Goal: Information Seeking & Learning: Find specific fact

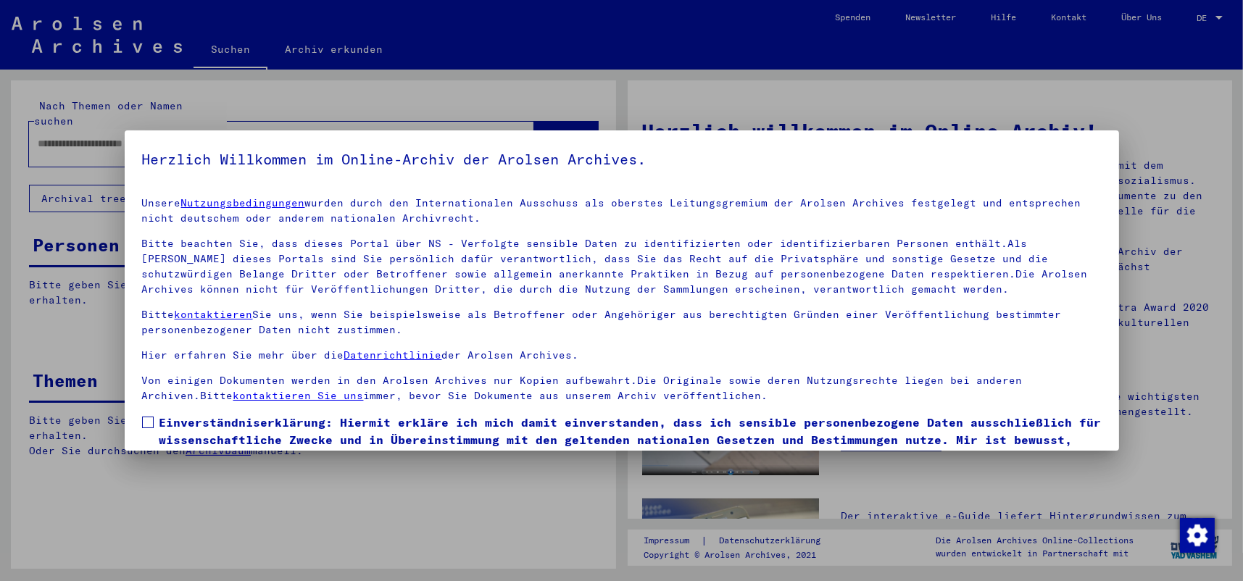
click at [152, 423] on span at bounding box center [148, 423] width 12 height 12
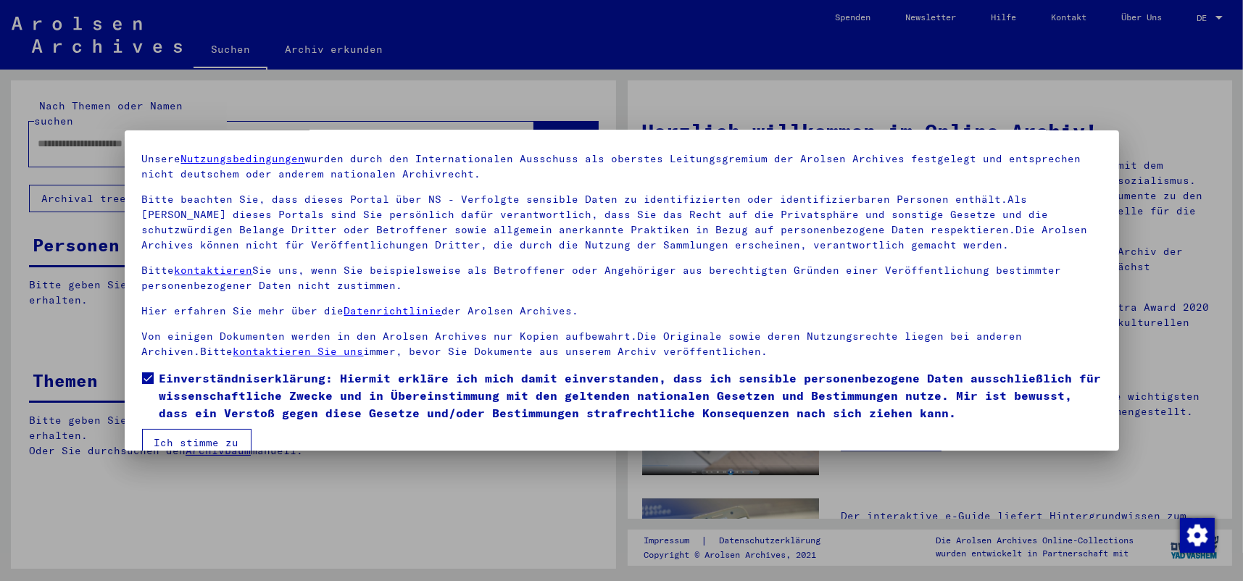
scroll to position [67, 0]
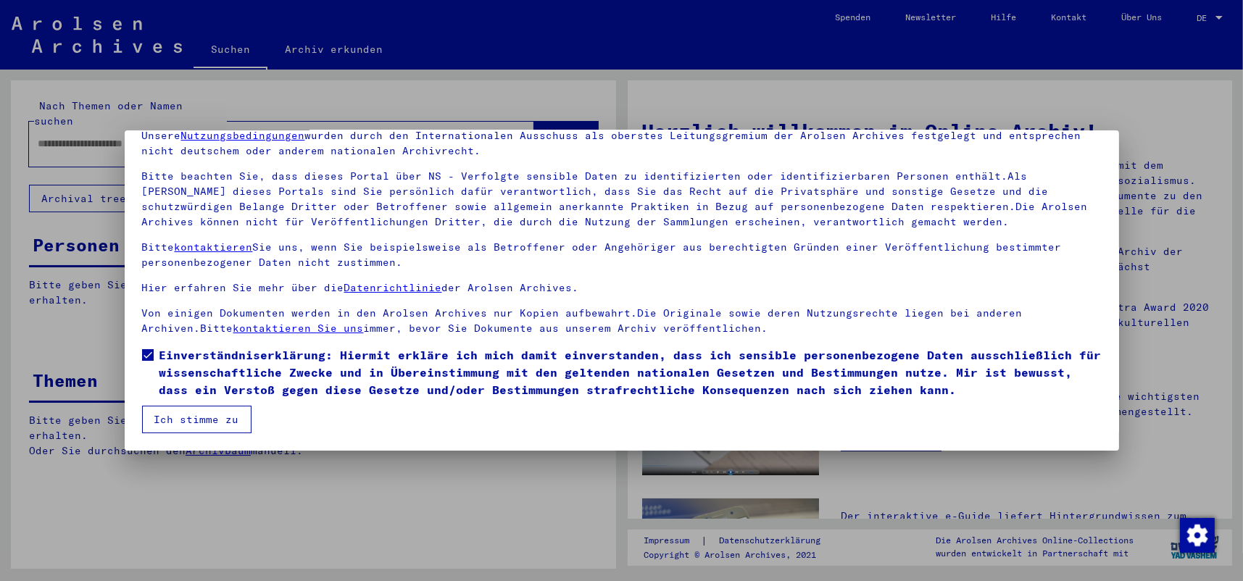
click at [196, 416] on button "Ich stimme zu" at bounding box center [196, 420] width 109 height 28
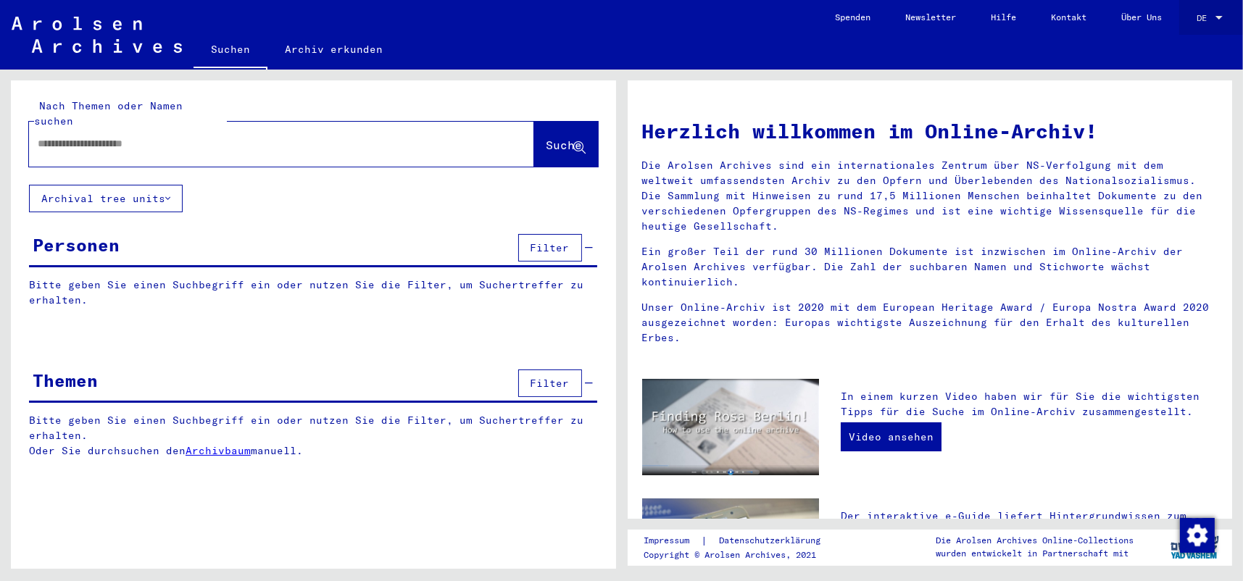
click at [1222, 16] on div at bounding box center [1219, 18] width 7 height 4
click at [1204, 21] on span "English" at bounding box center [1194, 26] width 59 height 26
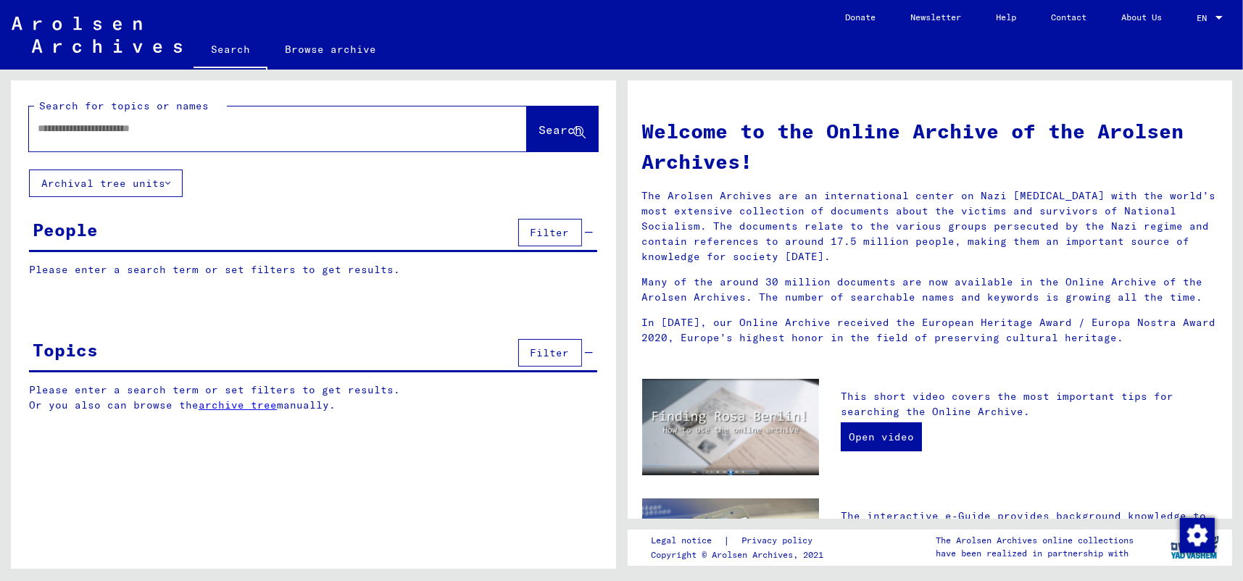
click at [320, 123] on input "text" at bounding box center [261, 128] width 446 height 15
type input "**********"
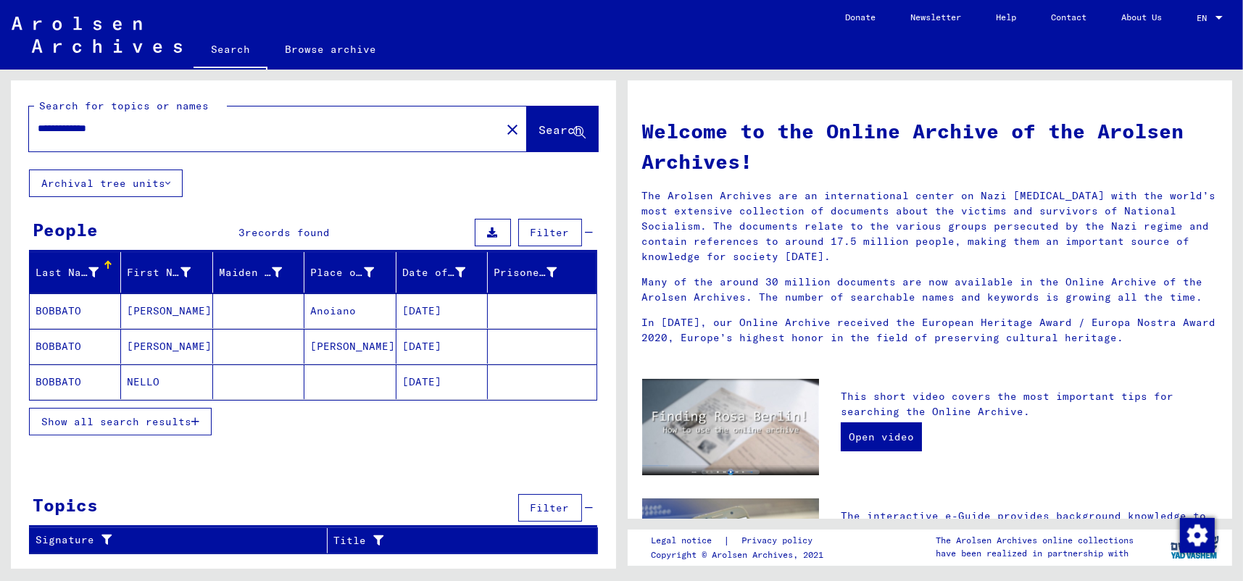
click at [169, 312] on mat-cell "[PERSON_NAME]" at bounding box center [166, 311] width 91 height 35
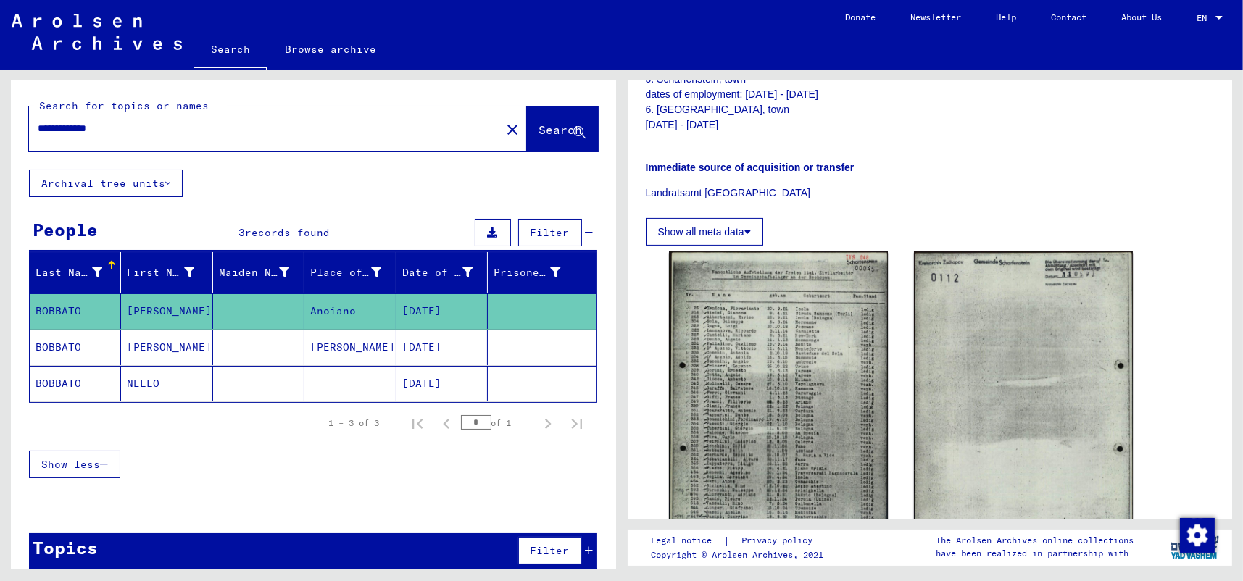
scroll to position [507, 0]
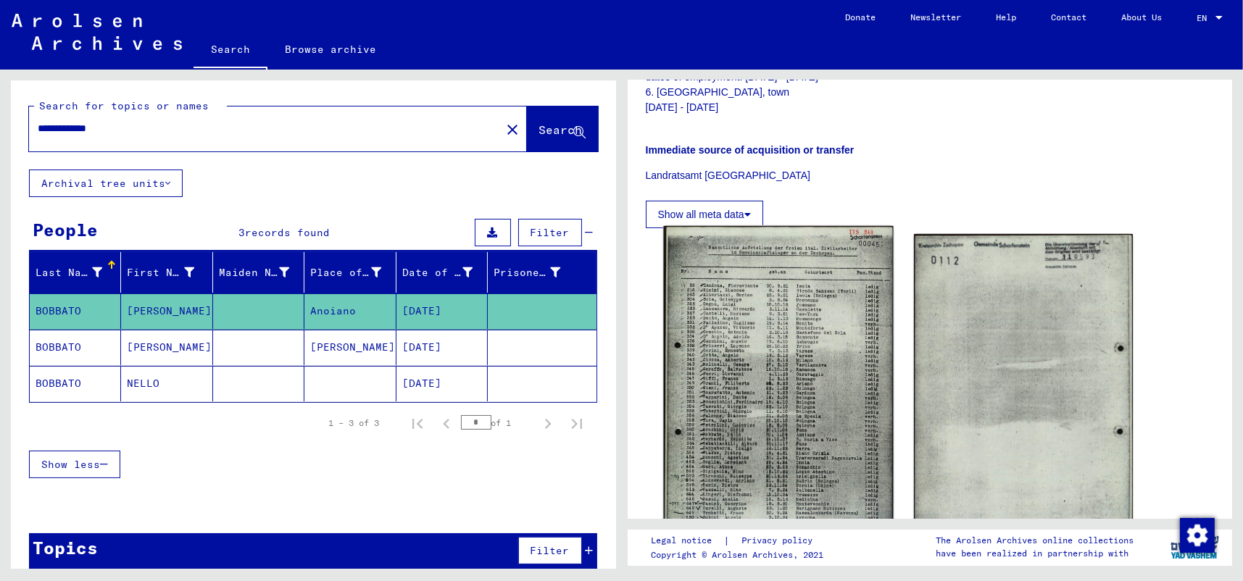
click at [763, 349] on img at bounding box center [778, 389] width 230 height 326
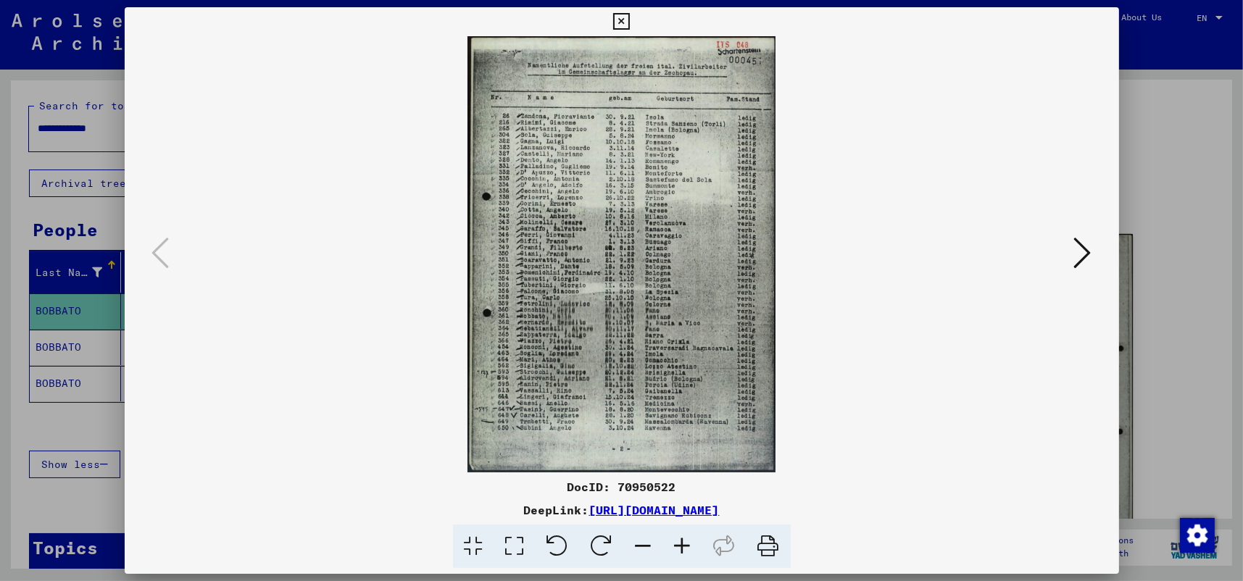
click at [516, 534] on icon at bounding box center [514, 547] width 41 height 44
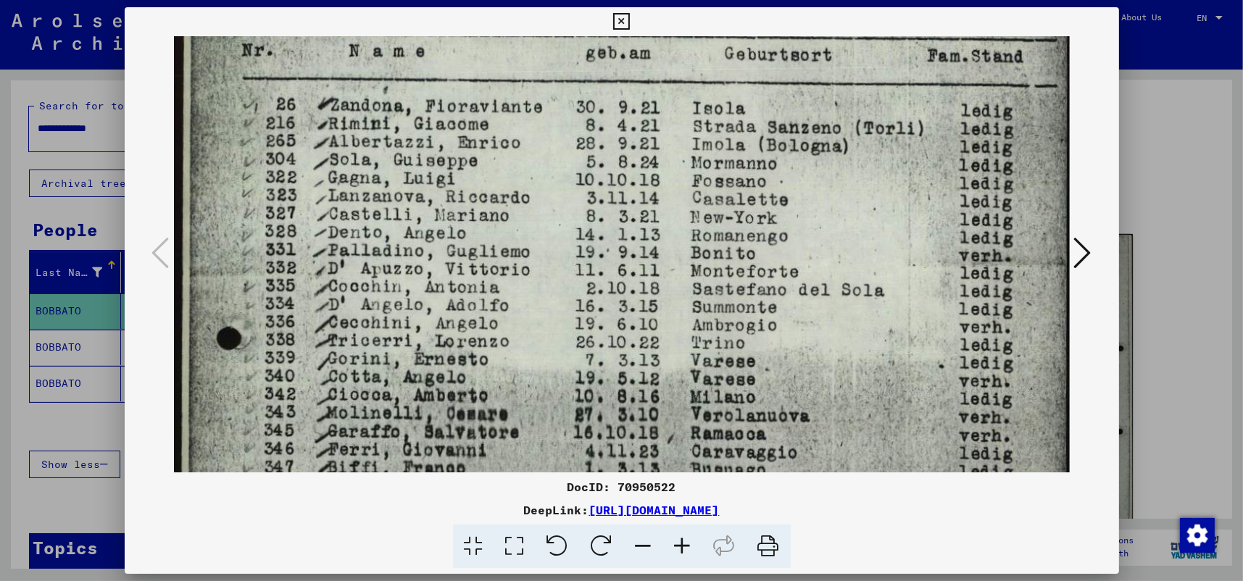
drag, startPoint x: 486, startPoint y: 353, endPoint x: 500, endPoint y: 188, distance: 165.1
click at [500, 188] on img at bounding box center [622, 506] width 896 height 1267
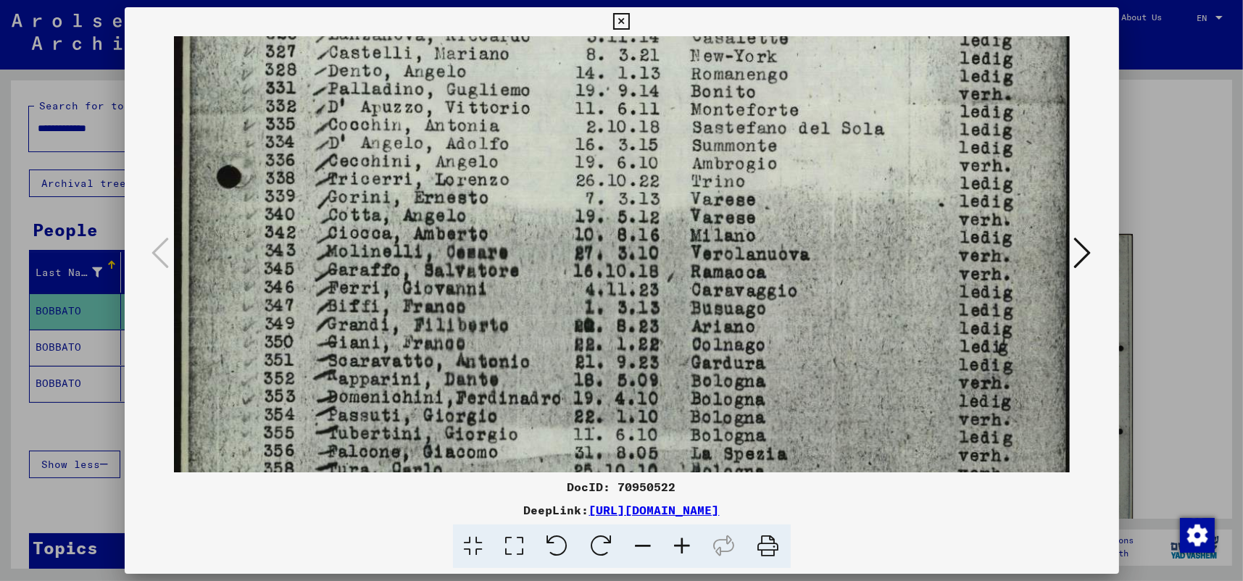
drag, startPoint x: 469, startPoint y: 389, endPoint x: 492, endPoint y: 227, distance: 163.2
click at [492, 227] on img at bounding box center [622, 344] width 896 height 1267
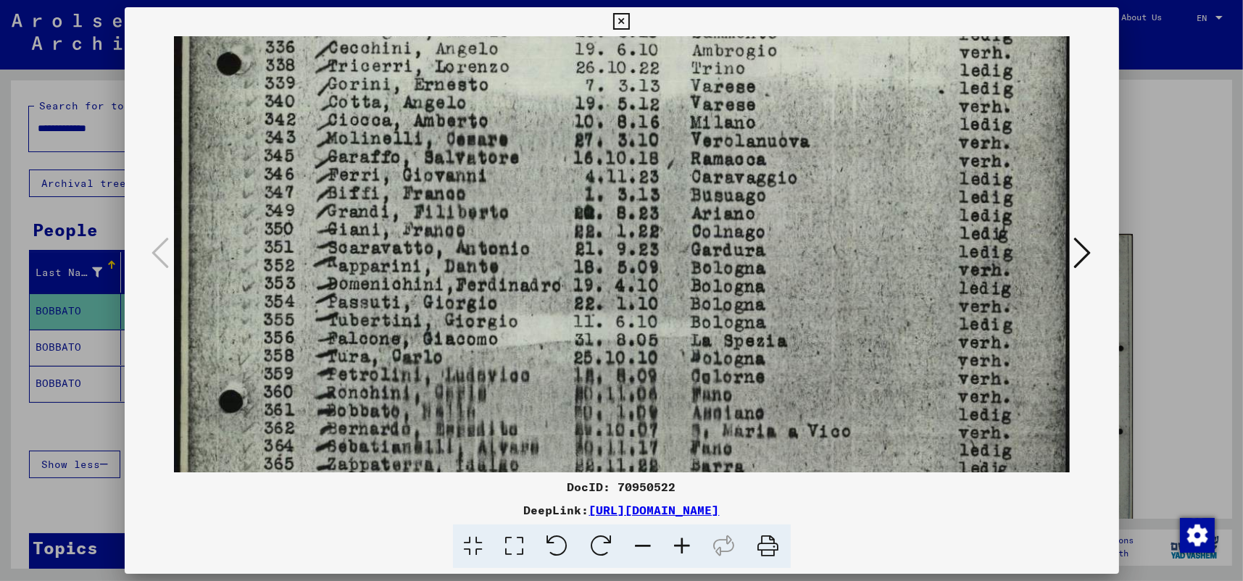
scroll to position [465, 0]
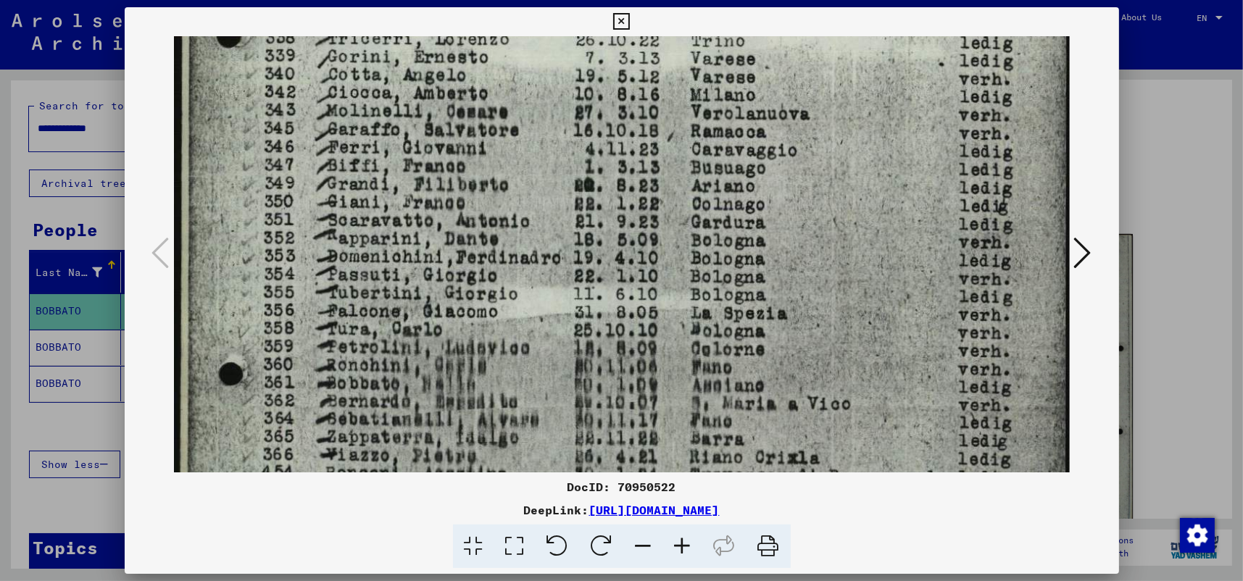
drag, startPoint x: 488, startPoint y: 388, endPoint x: 507, endPoint y: 246, distance: 143.4
click at [507, 246] on img at bounding box center [622, 204] width 896 height 1267
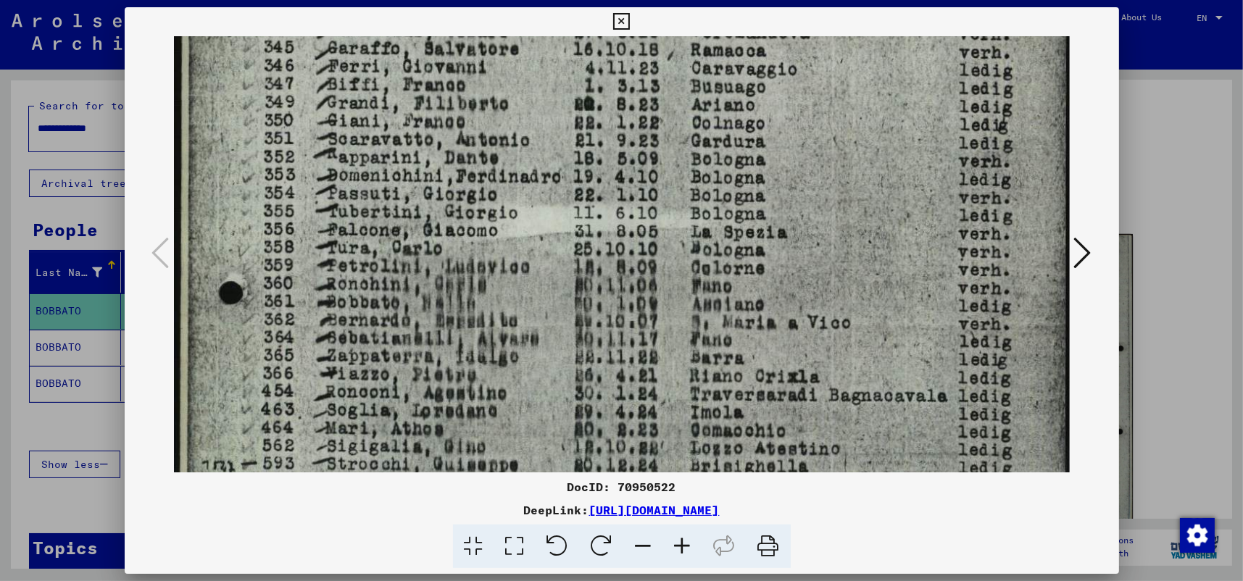
scroll to position [566, 0]
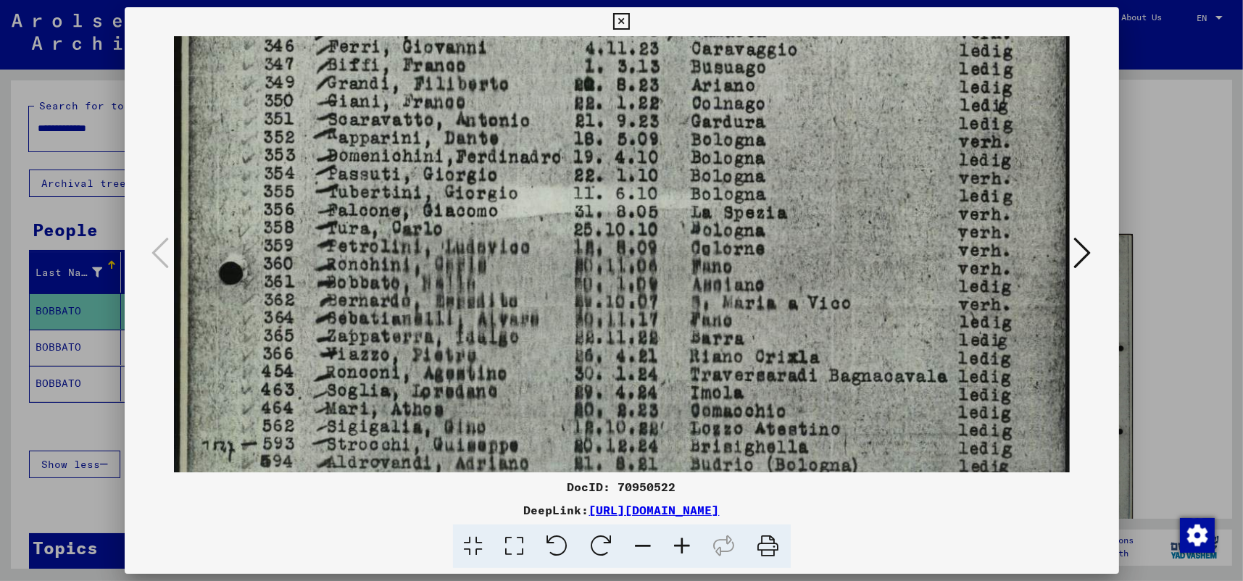
drag, startPoint x: 497, startPoint y: 390, endPoint x: 507, endPoint y: 288, distance: 102.7
click at [507, 288] on img at bounding box center [622, 103] width 896 height 1267
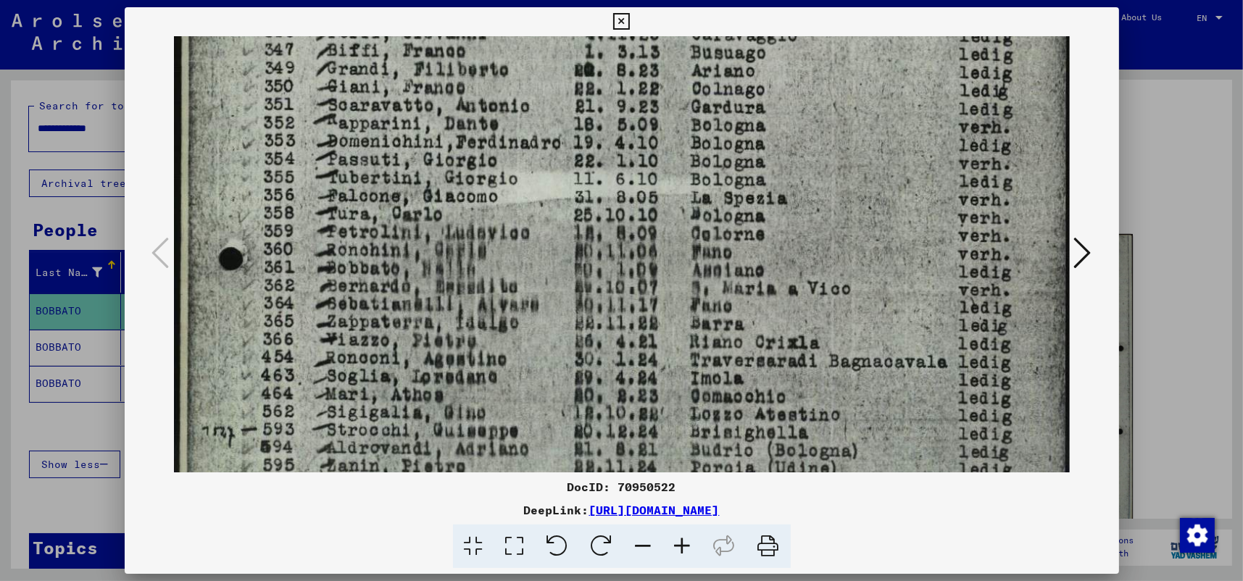
scroll to position [580, 0]
drag, startPoint x: 461, startPoint y: 412, endPoint x: 489, endPoint y: 413, distance: 28.3
click at [489, 413] on img at bounding box center [622, 89] width 896 height 1267
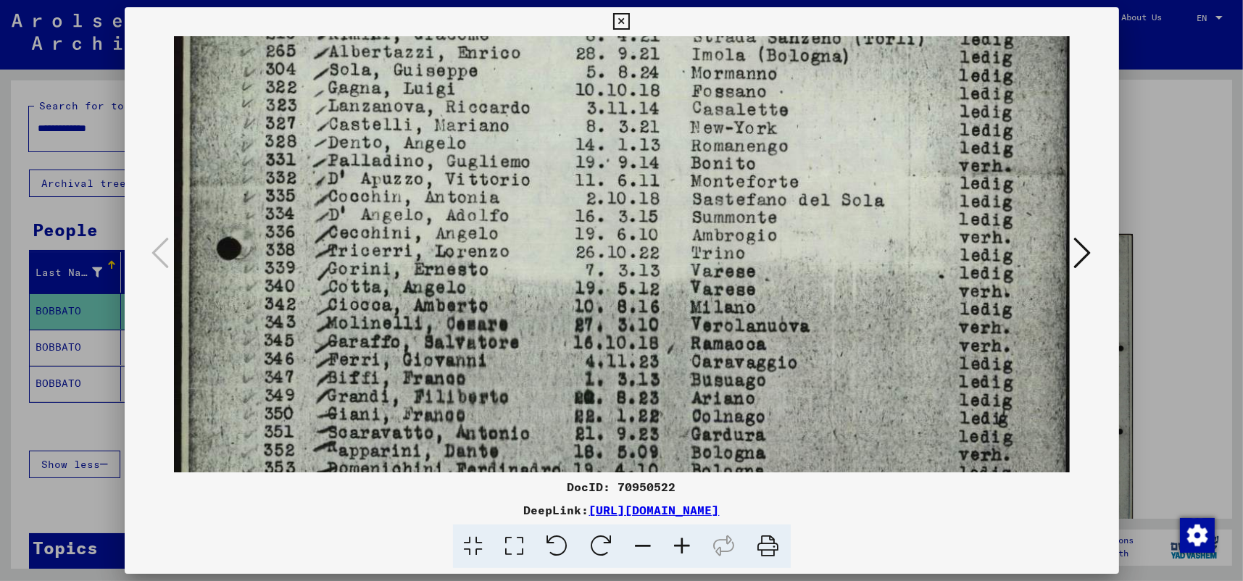
drag, startPoint x: 510, startPoint y: 224, endPoint x: 500, endPoint y: 552, distance: 328.6
click at [500, 552] on div "DocID: 70950522 DeepLink: [URL][DOMAIN_NAME]" at bounding box center [622, 288] width 995 height 562
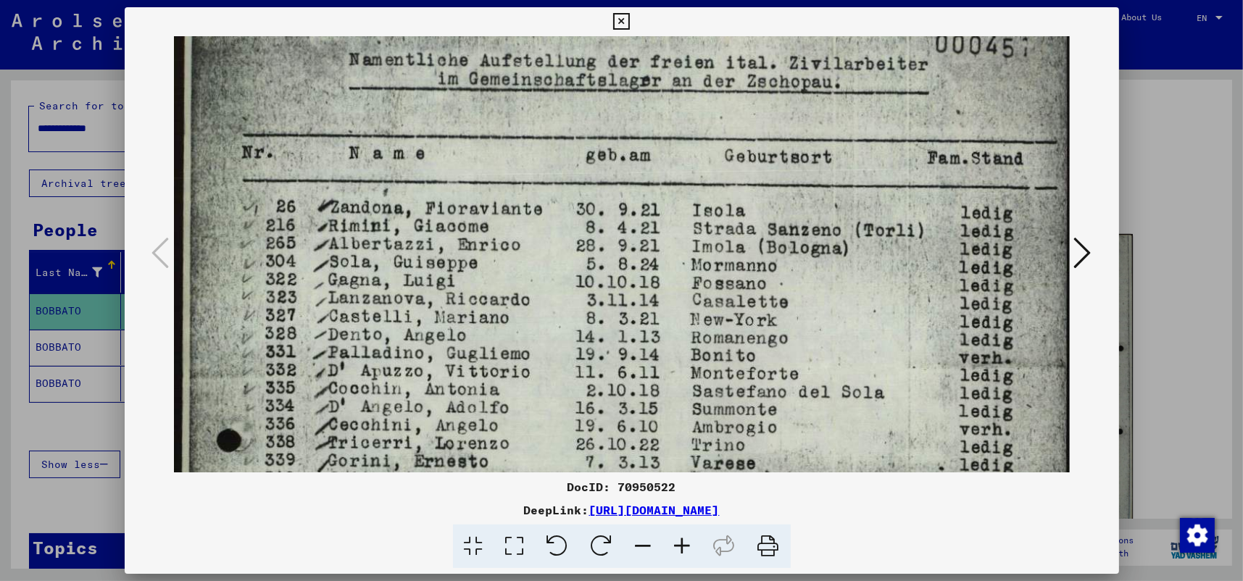
scroll to position [0, 0]
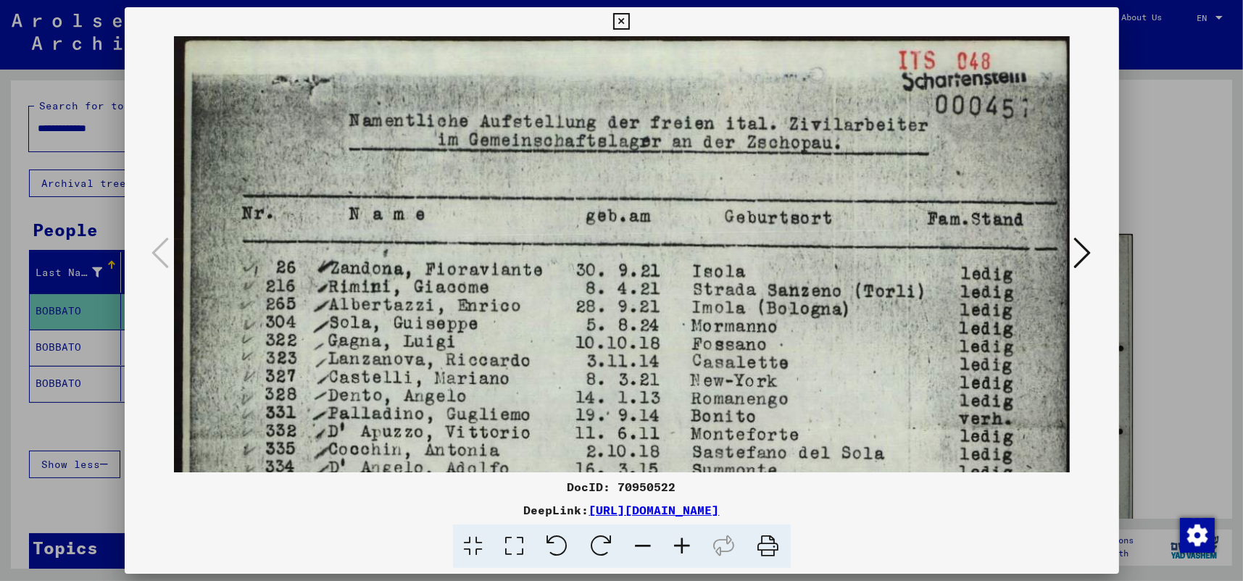
drag, startPoint x: 442, startPoint y: 130, endPoint x: 444, endPoint y: 396, distance: 266.1
click at [619, 19] on icon at bounding box center [621, 21] width 17 height 17
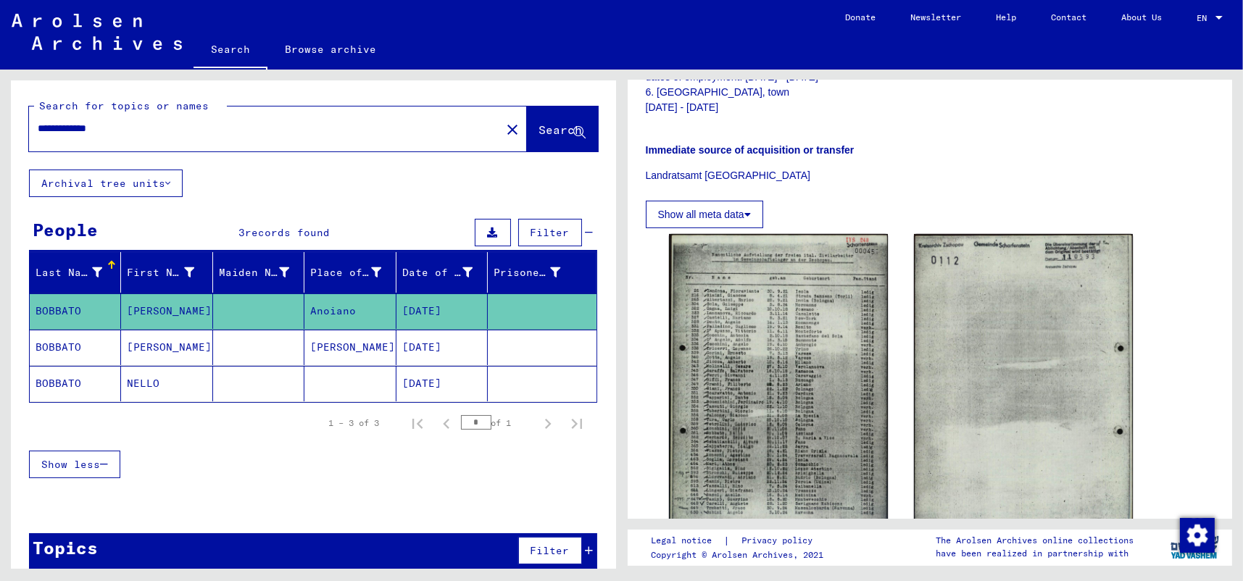
click at [339, 346] on mat-cell "[PERSON_NAME]" at bounding box center [349, 348] width 91 height 36
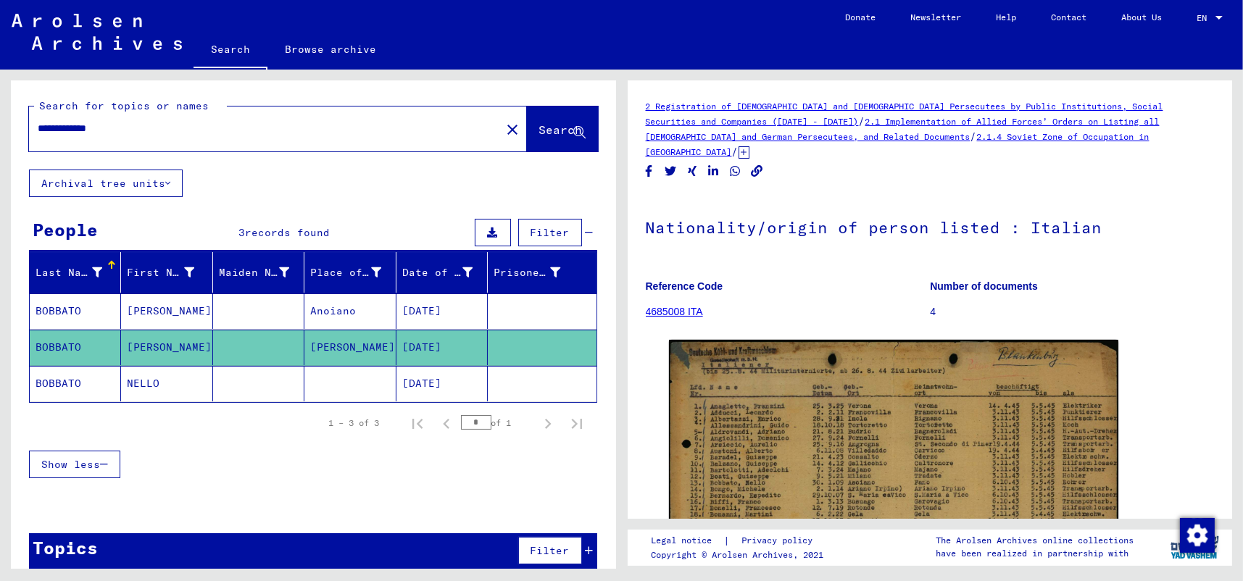
click at [449, 384] on mat-cell "[DATE]" at bounding box center [442, 384] width 91 height 36
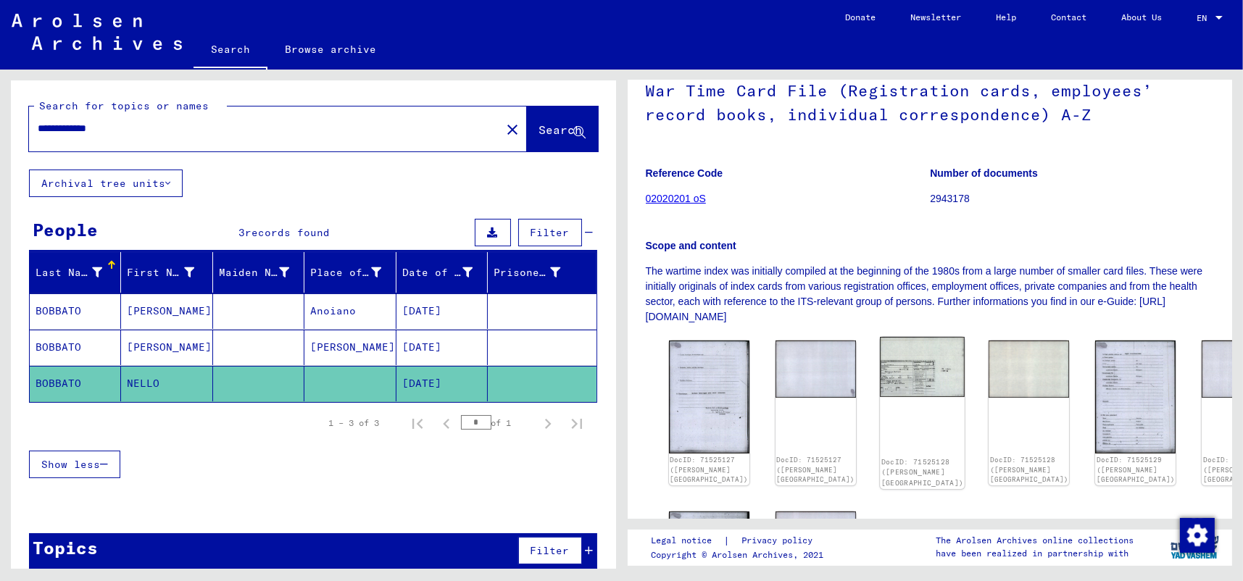
scroll to position [145, 0]
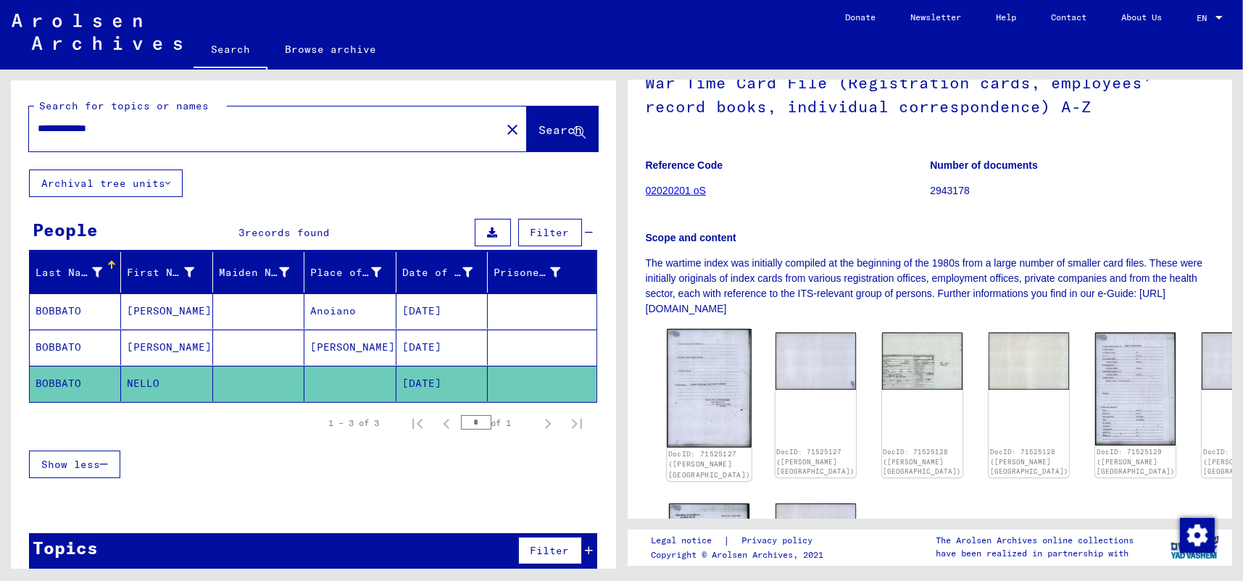
click at [713, 393] on img at bounding box center [709, 388] width 85 height 119
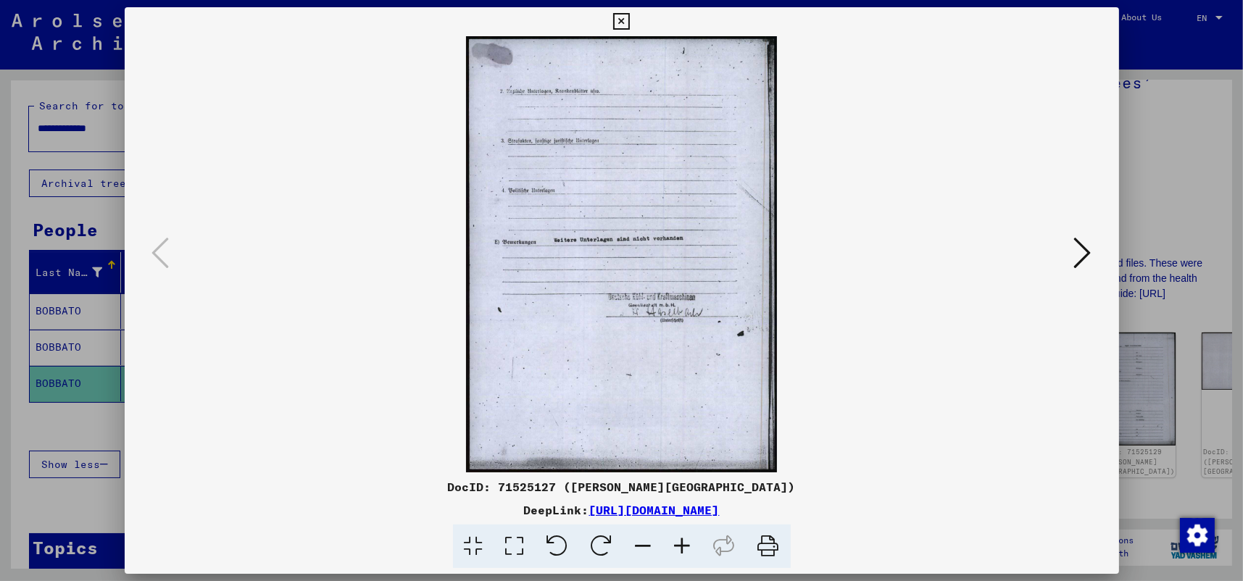
click at [1089, 249] on icon at bounding box center [1082, 253] width 17 height 35
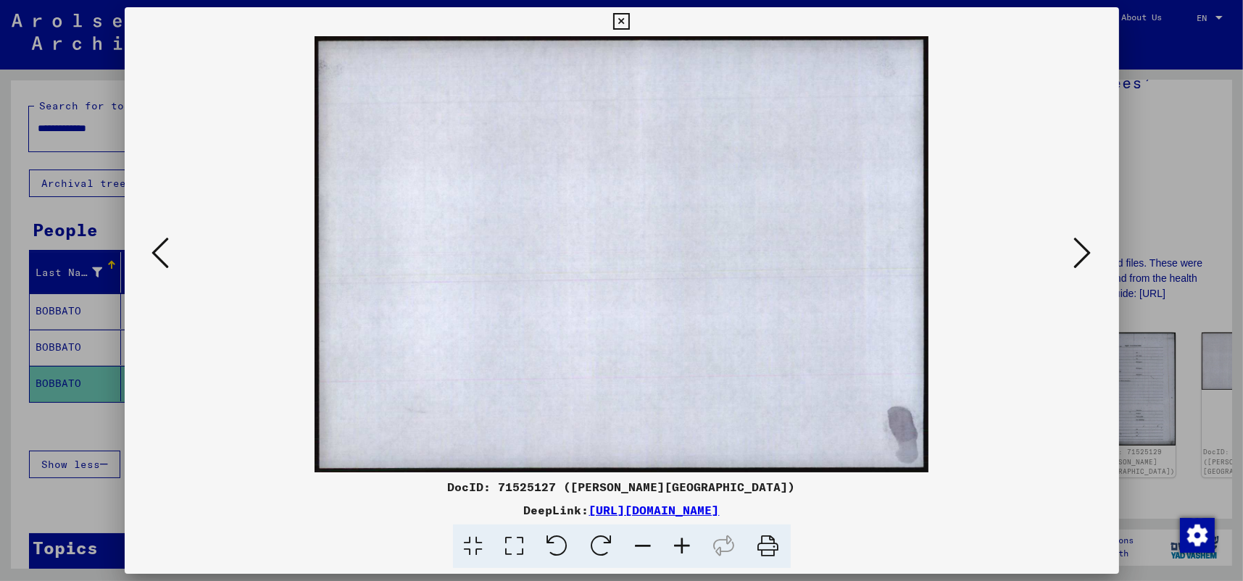
click at [1089, 249] on icon at bounding box center [1082, 253] width 17 height 35
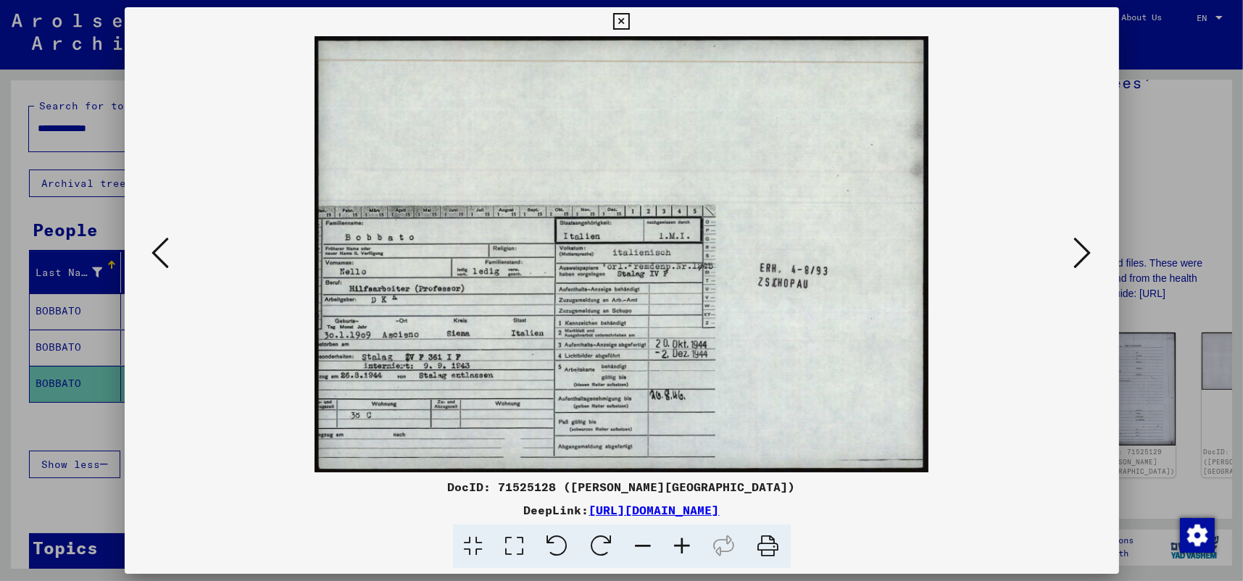
click at [1089, 249] on icon at bounding box center [1082, 253] width 17 height 35
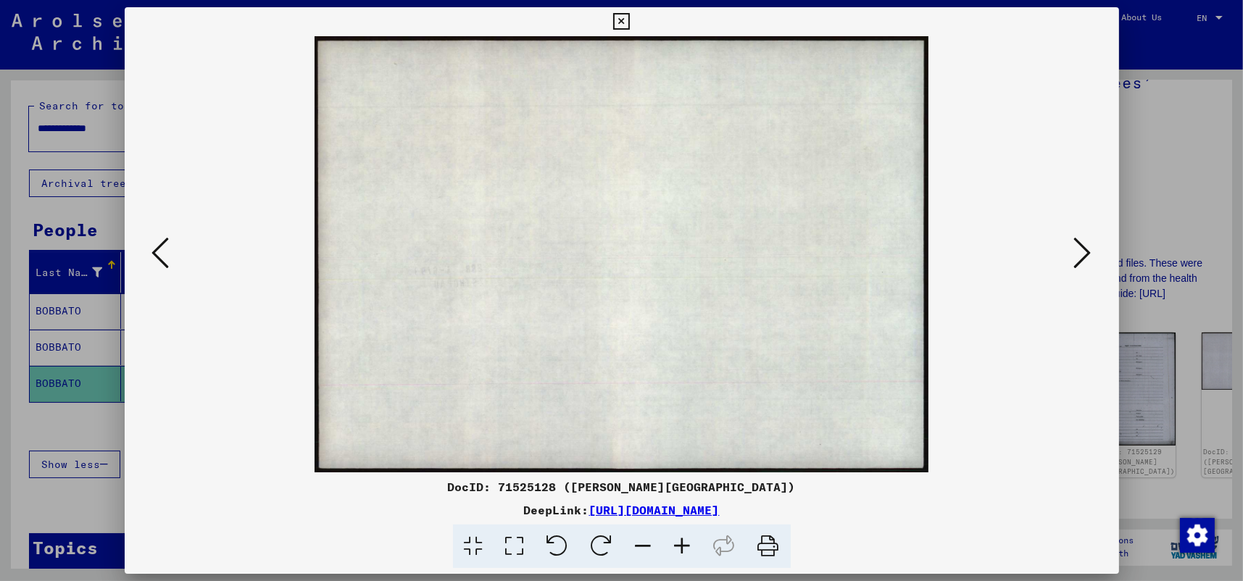
click at [1089, 249] on icon at bounding box center [1082, 253] width 17 height 35
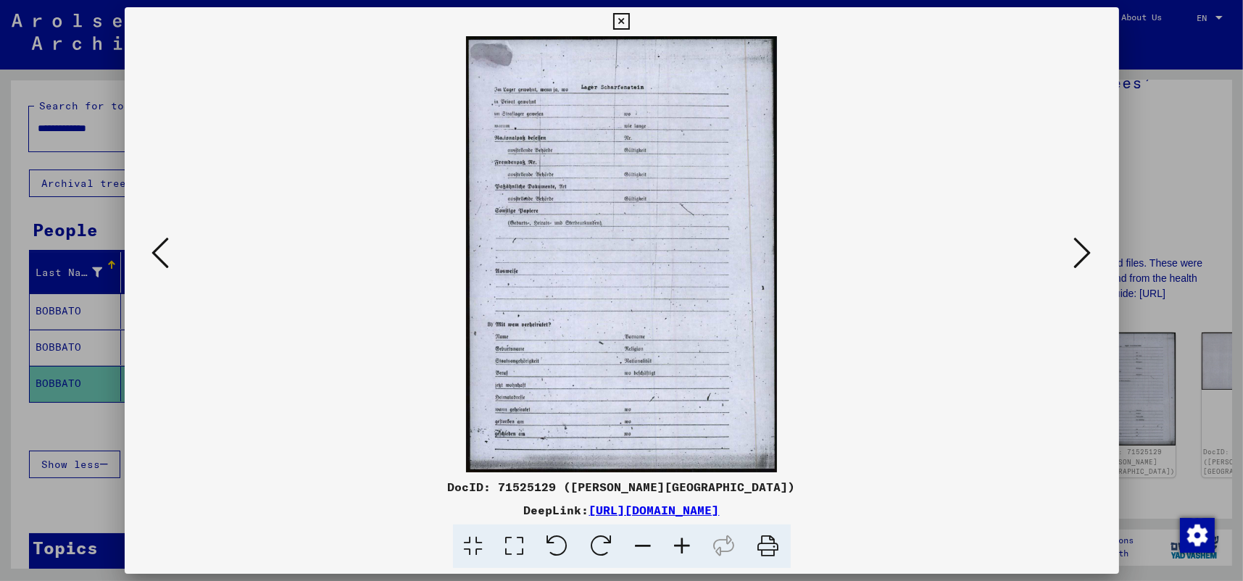
click at [1089, 249] on icon at bounding box center [1082, 253] width 17 height 35
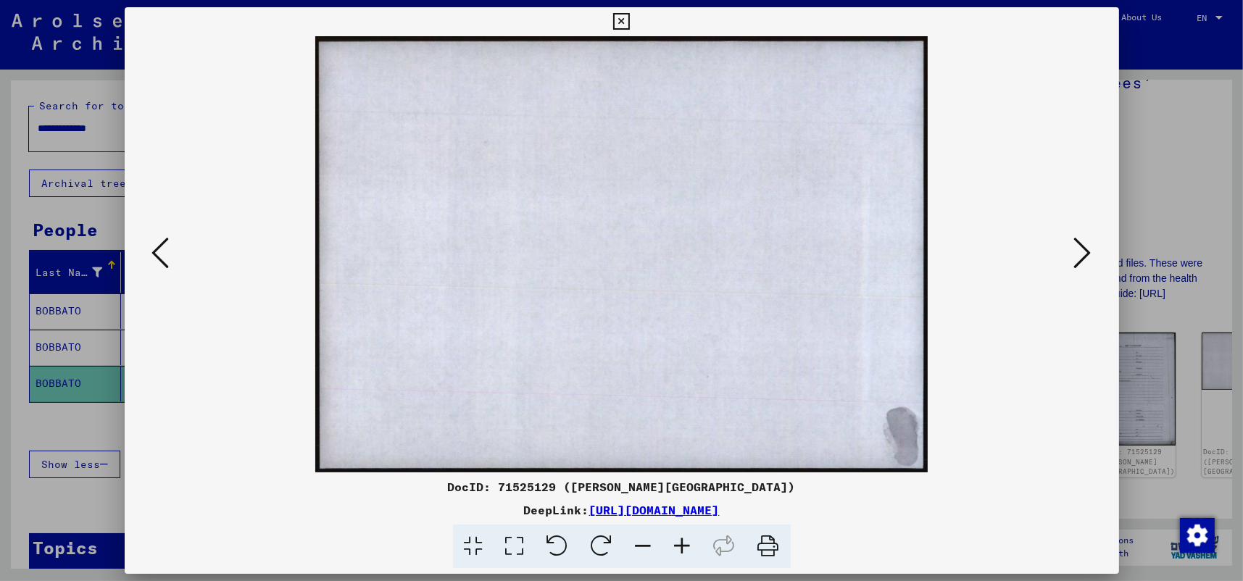
click at [1089, 249] on icon at bounding box center [1082, 253] width 17 height 35
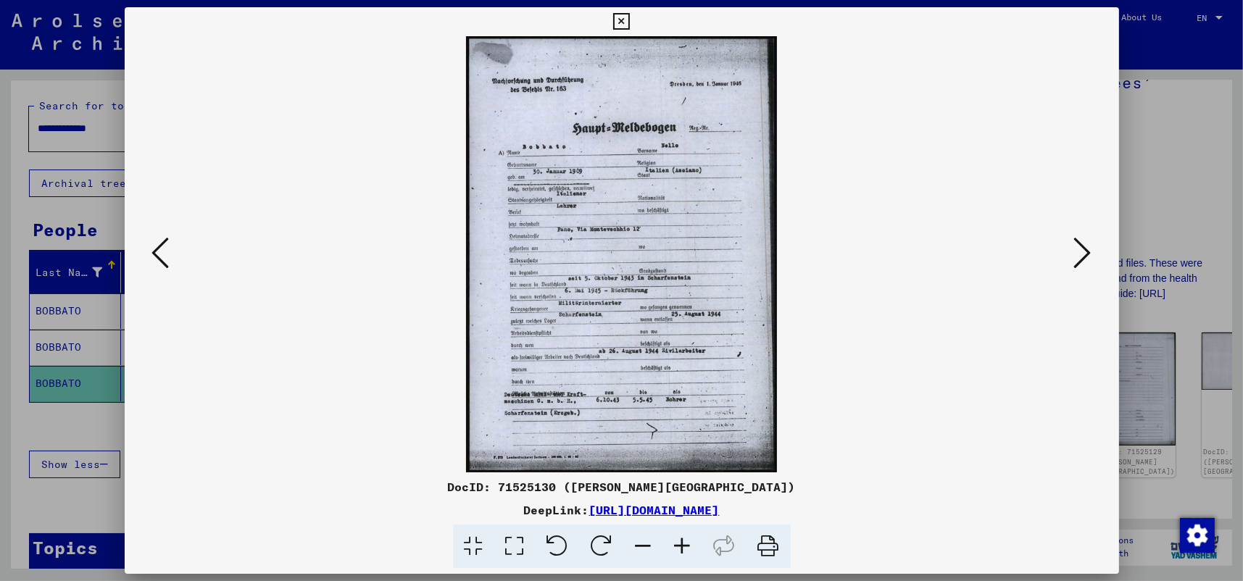
click at [1089, 249] on icon at bounding box center [1082, 253] width 17 height 35
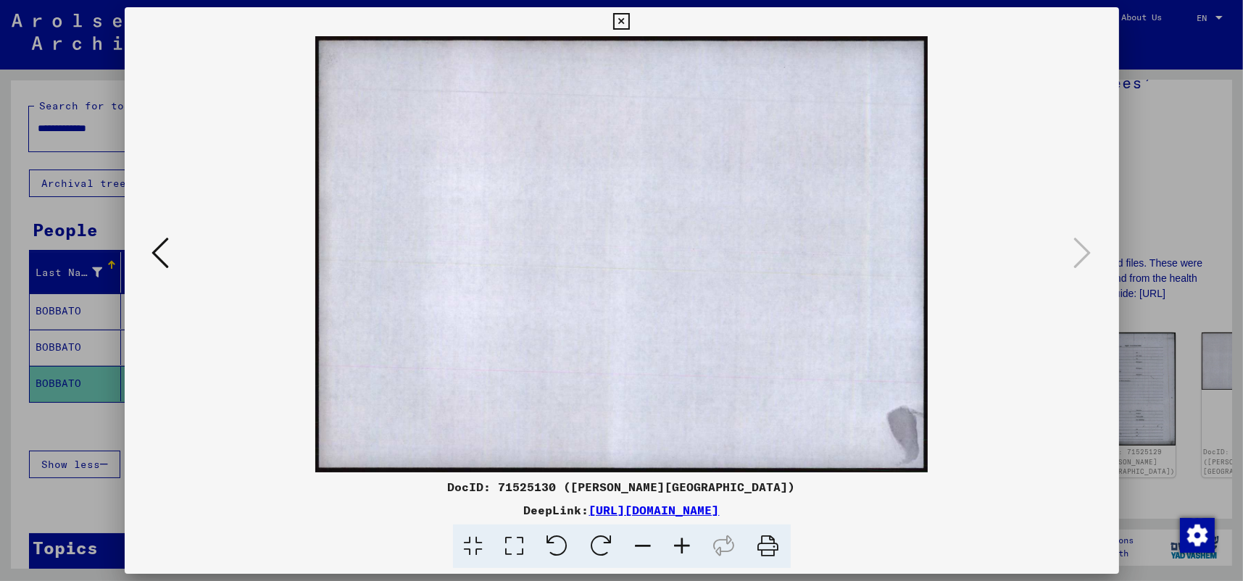
click at [623, 22] on icon at bounding box center [621, 21] width 17 height 17
